Goal: Task Accomplishment & Management: Manage account settings

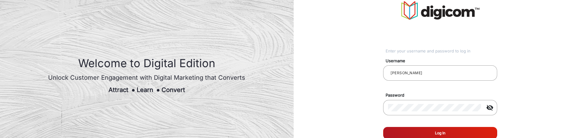
click at [436, 128] on button "Log In" at bounding box center [440, 133] width 114 height 12
click at [415, 128] on button "Log In" at bounding box center [440, 133] width 114 height 12
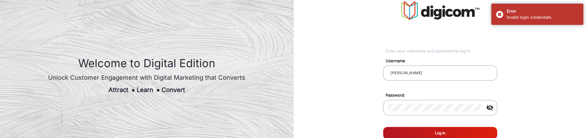
click at [415, 128] on button "Log In" at bounding box center [440, 133] width 114 height 12
click at [440, 71] on input "[PERSON_NAME]" at bounding box center [440, 72] width 104 height 7
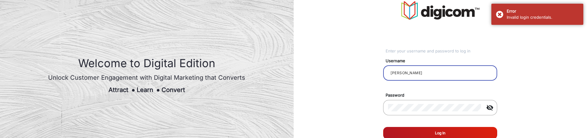
type input "[PERSON_NAME]"
click at [434, 127] on button "Log In" at bounding box center [440, 133] width 114 height 12
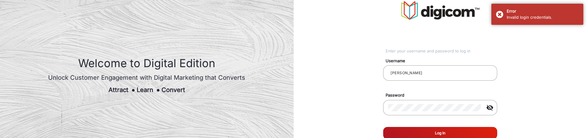
click at [434, 127] on button "Log In" at bounding box center [440, 133] width 114 height 12
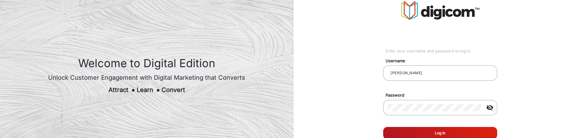
click at [474, 130] on button "Log In" at bounding box center [440, 133] width 114 height 12
